Goal: Task Accomplishment & Management: Manage account settings

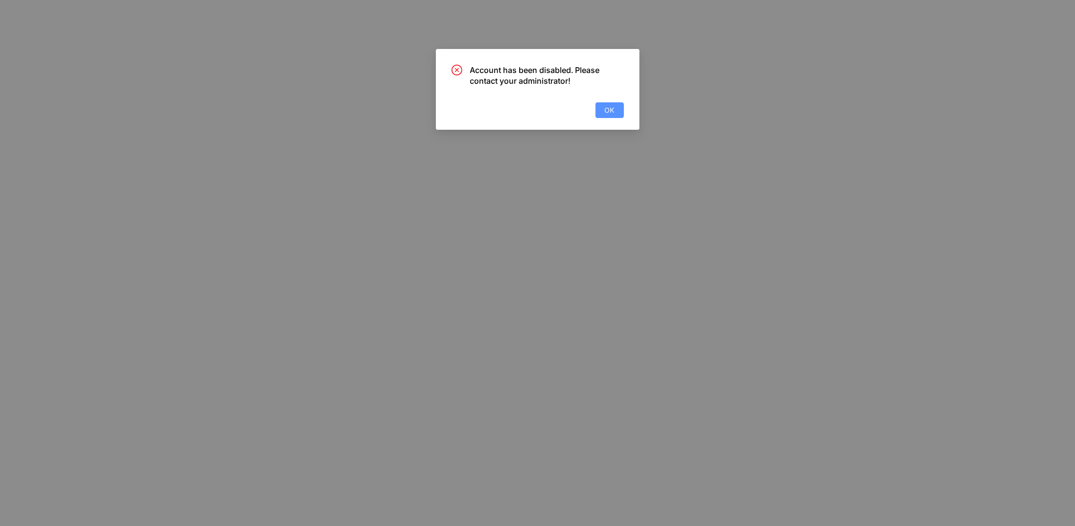
click at [619, 106] on button "OK" at bounding box center [609, 110] width 28 height 16
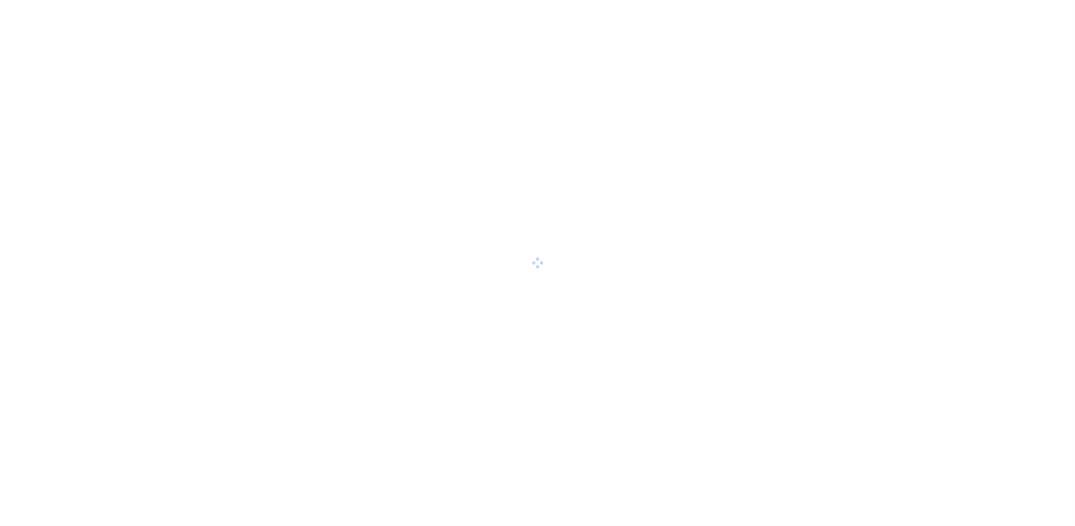
click at [521, 247] on div at bounding box center [537, 263] width 1075 height 526
